Goal: Task Accomplishment & Management: Use online tool/utility

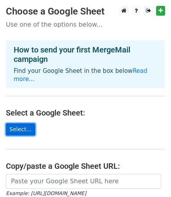
click at [23, 123] on link "Select..." at bounding box center [20, 129] width 29 height 12
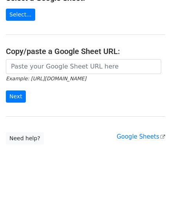
scroll to position [115, 0]
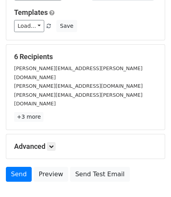
scroll to position [117, 0]
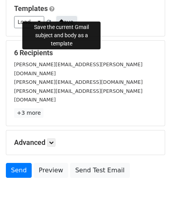
click at [65, 16] on button "Save" at bounding box center [66, 22] width 20 height 12
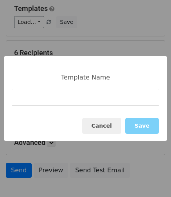
click at [29, 99] on input at bounding box center [85, 97] width 147 height 17
type input "Glows/Grows"
click at [152, 129] on button "Save" at bounding box center [142, 126] width 34 height 16
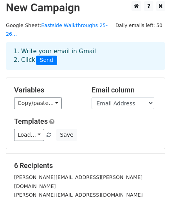
scroll to position [0, 0]
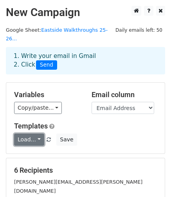
click at [36, 133] on link "Load..." at bounding box center [29, 139] width 30 height 12
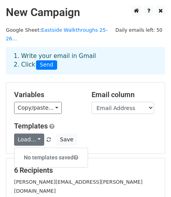
click at [93, 133] on div "Load... No templates saved Save" at bounding box center [85, 139] width 154 height 12
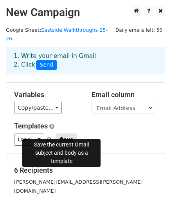
click at [68, 133] on button "Save" at bounding box center [66, 139] width 20 height 12
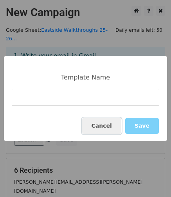
click at [106, 123] on button "Cancel" at bounding box center [101, 126] width 39 height 16
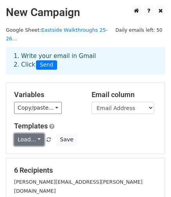
click at [38, 133] on link "Load..." at bounding box center [29, 139] width 30 height 12
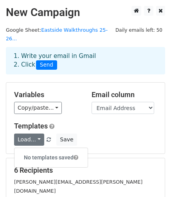
click at [88, 133] on div "Load... No templates saved Save" at bounding box center [85, 139] width 154 height 12
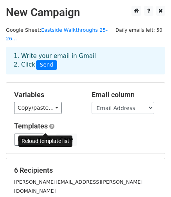
click at [46, 137] on span at bounding box center [48, 139] width 4 height 5
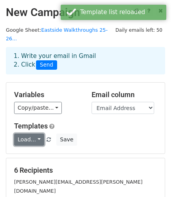
click at [27, 133] on link "Load..." at bounding box center [29, 139] width 30 height 12
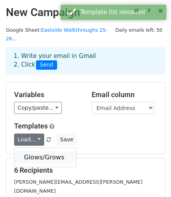
click at [38, 151] on link "Glows/Grows" at bounding box center [45, 157] width 62 height 13
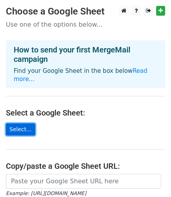
click at [23, 123] on link "Select..." at bounding box center [20, 129] width 29 height 12
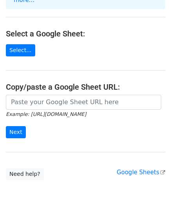
scroll to position [115, 0]
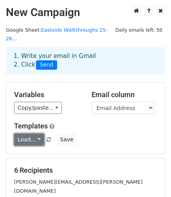
click at [33, 133] on link "Load..." at bounding box center [29, 139] width 30 height 12
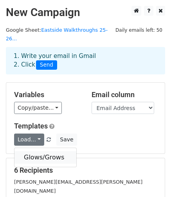
click at [35, 151] on link "Glows/Grows" at bounding box center [45, 157] width 62 height 13
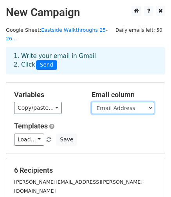
click at [138, 102] on select "Timestamp Email Address Email Grade Part of the Day Subject 2.1 Achieving Expec…" at bounding box center [122, 108] width 63 height 12
select select "Email"
click at [91, 102] on select "Timestamp Email Address Email Grade Part of the Day Subject 2.1 Achieving Expec…" at bounding box center [122, 108] width 63 height 12
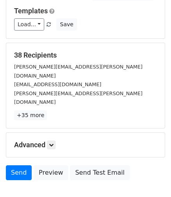
scroll to position [117, 0]
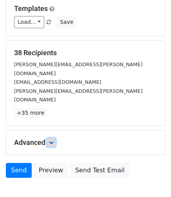
click at [51, 140] on icon at bounding box center [51, 142] width 5 height 5
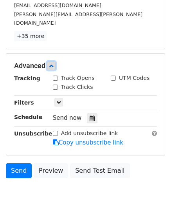
scroll to position [213, 0]
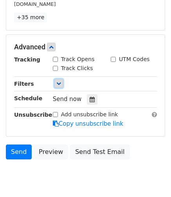
click at [57, 81] on icon at bounding box center [58, 83] width 5 height 5
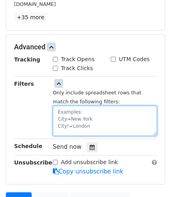
click at [86, 105] on textarea at bounding box center [105, 120] width 104 height 30
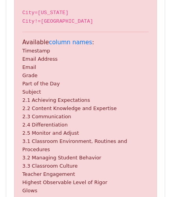
scroll to position [326, 0]
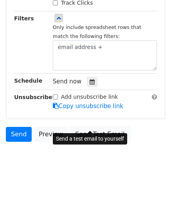
click at [70, 127] on link "Send Test Email" at bounding box center [99, 134] width 59 height 15
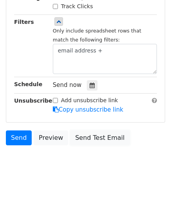
scroll to position [404, 0]
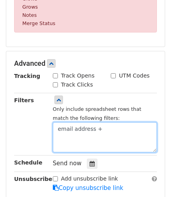
click at [100, 122] on textarea "email address +" at bounding box center [105, 137] width 104 height 30
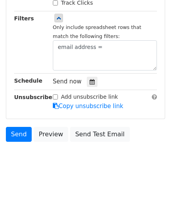
scroll to position [482, 0]
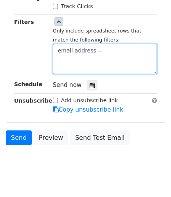
click at [123, 44] on textarea "email address =" at bounding box center [105, 59] width 104 height 30
click at [73, 44] on textarea "email address =" at bounding box center [105, 59] width 104 height 30
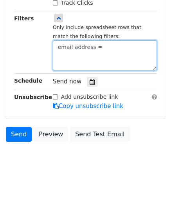
click at [92, 40] on textarea "email address =" at bounding box center [105, 55] width 104 height 30
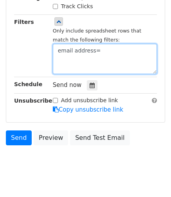
click at [118, 44] on textarea "email address=" at bounding box center [105, 59] width 104 height 30
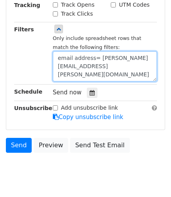
scroll to position [482, 0]
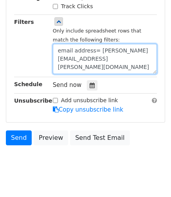
click at [59, 44] on textarea "email address= rebecca.gutowsky@clevelandisd.org" at bounding box center [105, 59] width 104 height 30
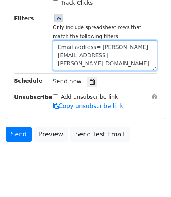
click at [76, 40] on textarea "Email address= rebecca.gutowsky@clevelandisd.org" at bounding box center [105, 55] width 104 height 30
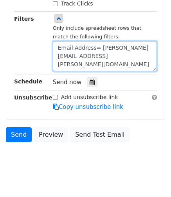
click at [149, 44] on textarea "Email Address= rebecca.gutowsky@clevelandisd.org" at bounding box center [105, 56] width 104 height 30
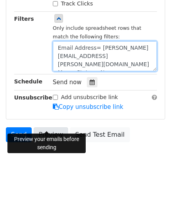
type textarea "Email Address= rebecca.gutowsky@clevelandisd.org Merge Status= No"
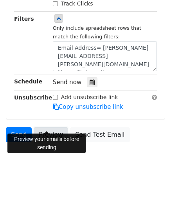
click at [53, 127] on link "Preview" at bounding box center [51, 134] width 34 height 15
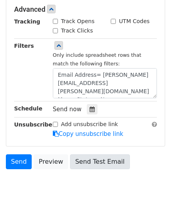
scroll to position [288, 0]
